Goal: Task Accomplishment & Management: Complete application form

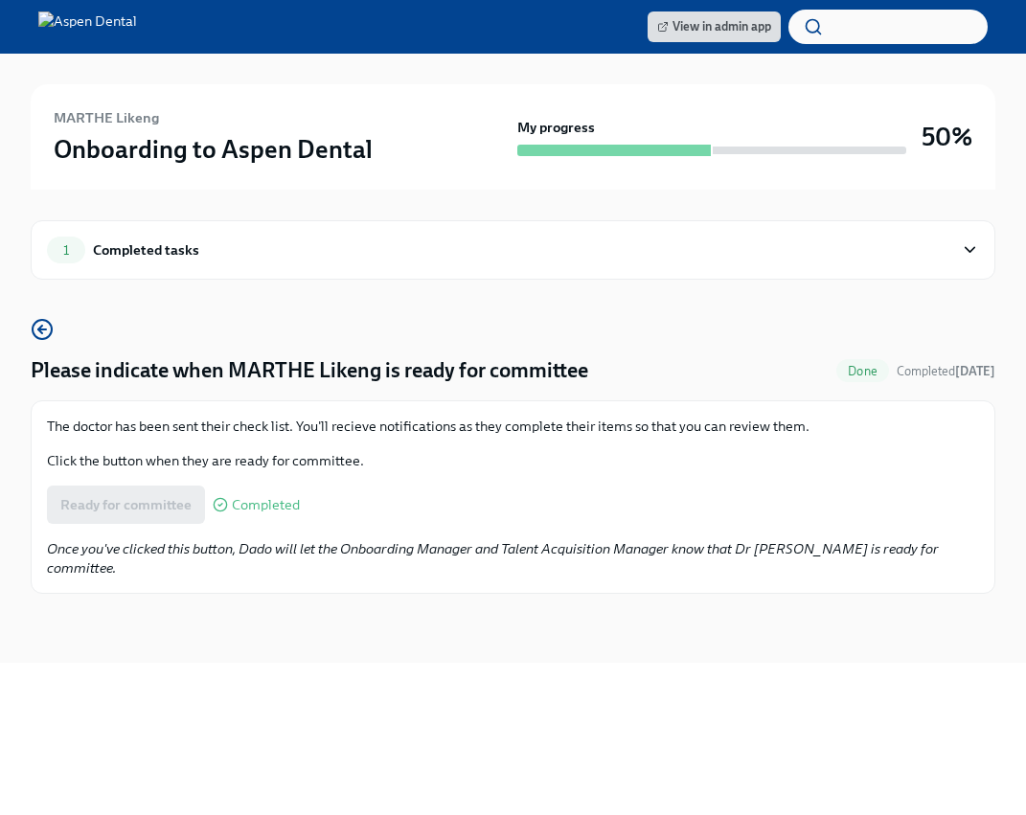
click at [971, 250] on icon at bounding box center [969, 250] width 10 height 5
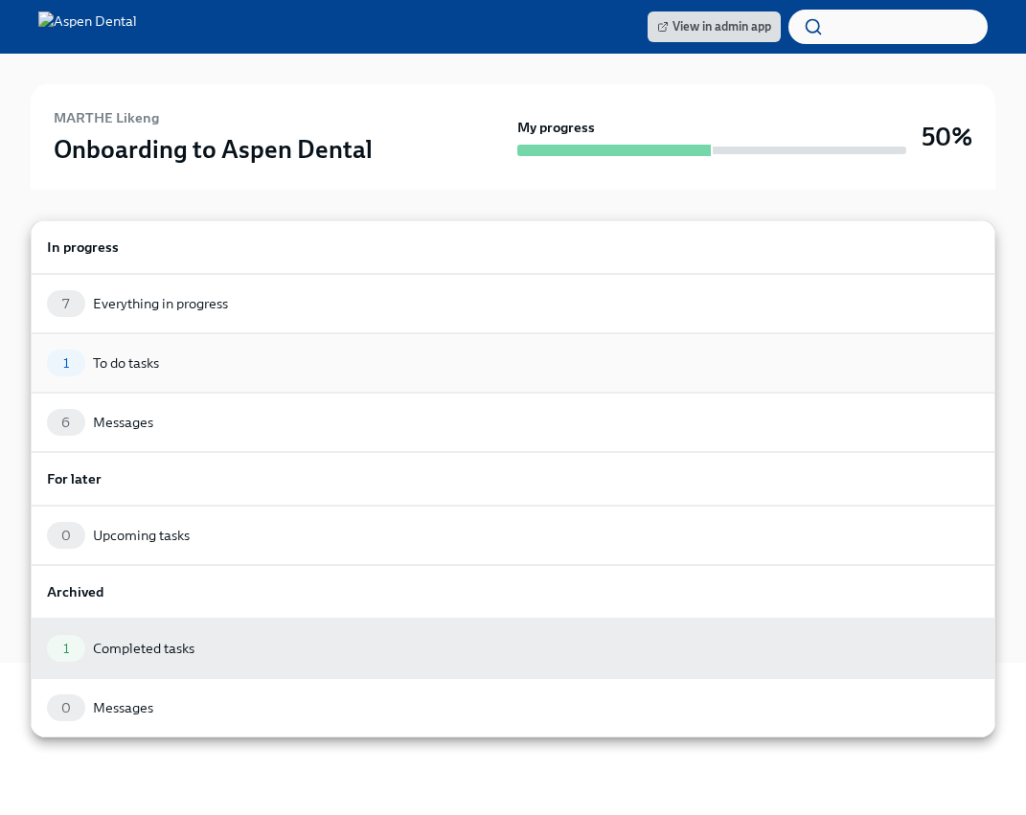
click at [128, 365] on div "To do tasks" at bounding box center [126, 362] width 66 height 19
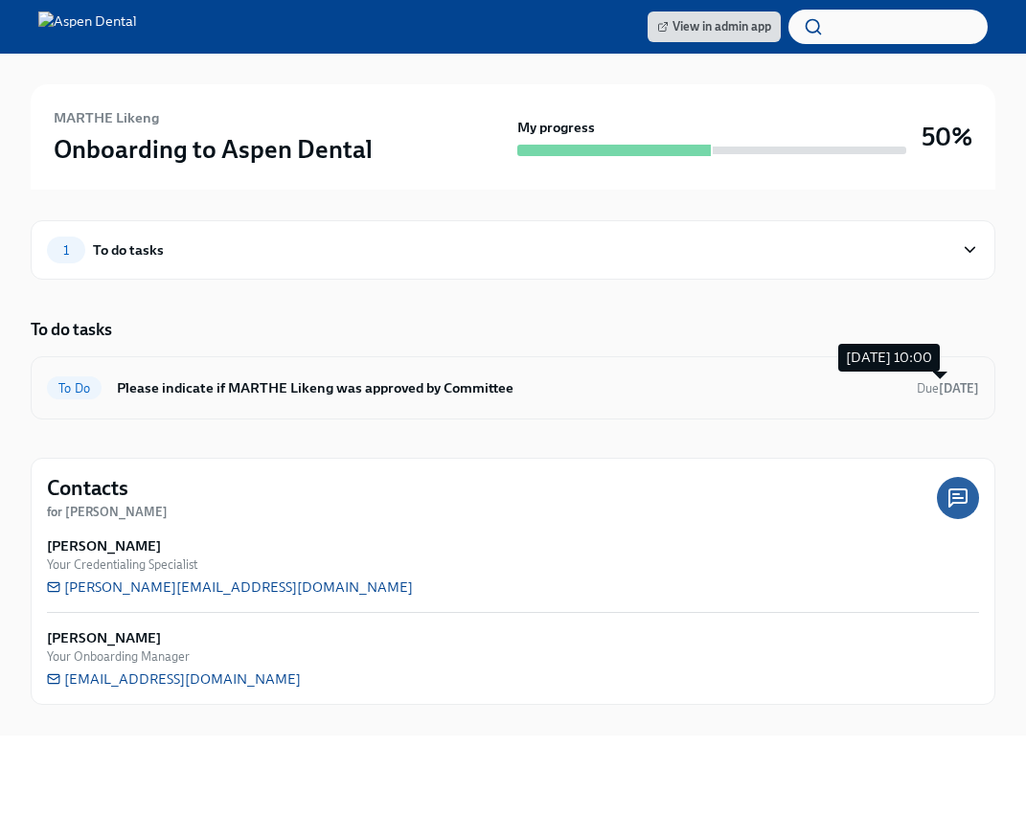
click at [925, 391] on span "Due [DATE]" at bounding box center [947, 388] width 62 height 14
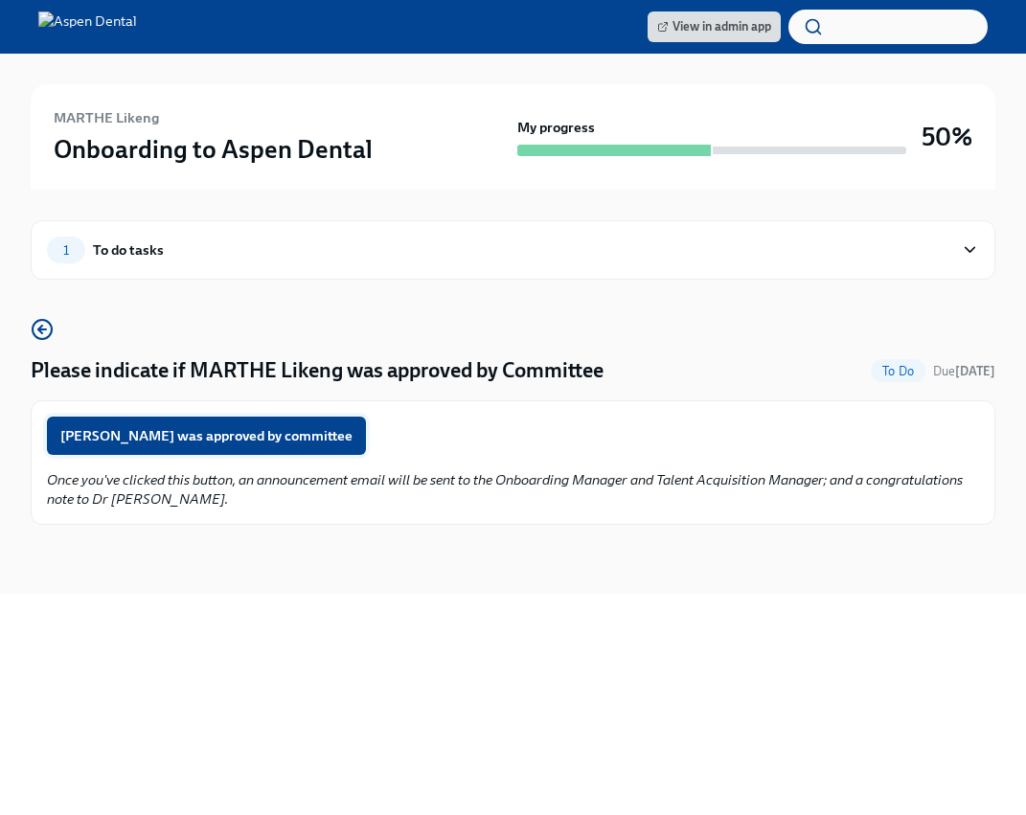
click at [127, 435] on span "[PERSON_NAME] was approved by committee" at bounding box center [206, 435] width 292 height 19
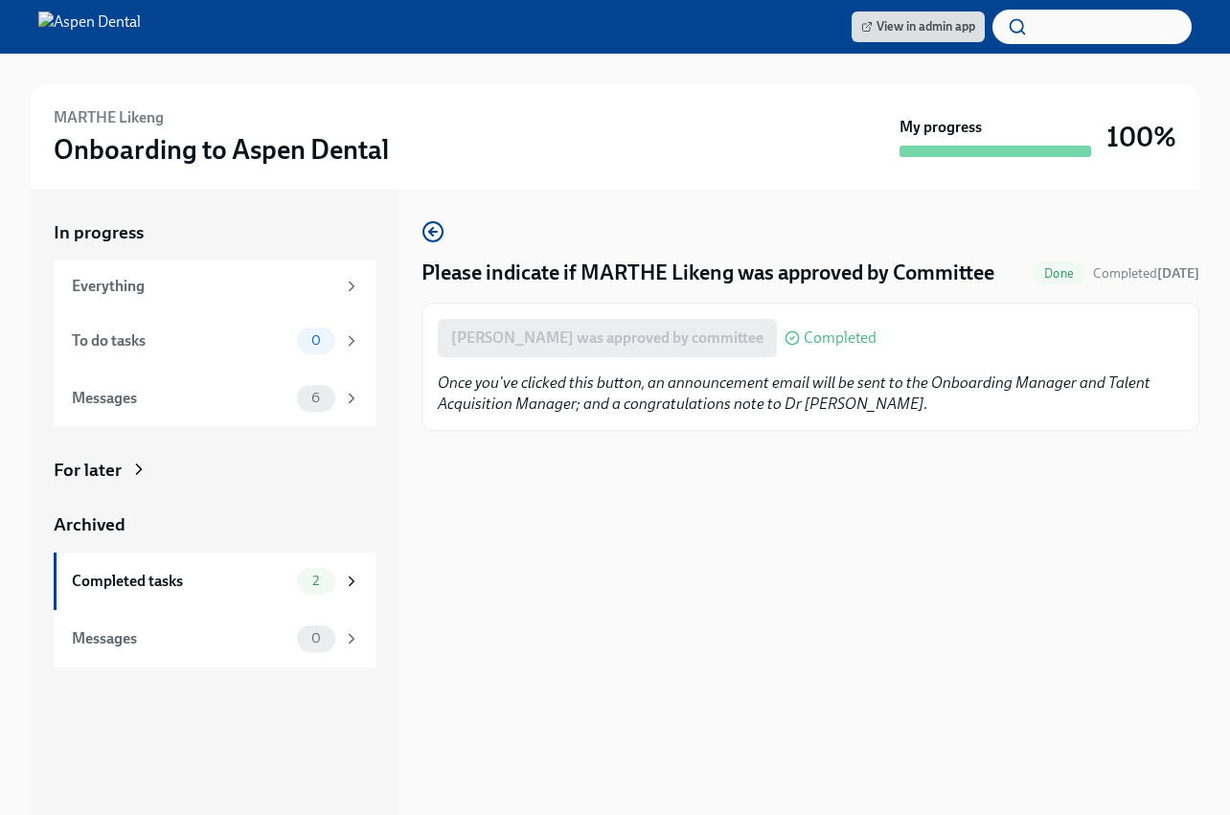
click at [1025, 730] on div "Please indicate if MARTHE Likeng was approved by Committee Done Completed [DATE…" at bounding box center [810, 502] width 778 height 625
